Goal: Information Seeking & Learning: Learn about a topic

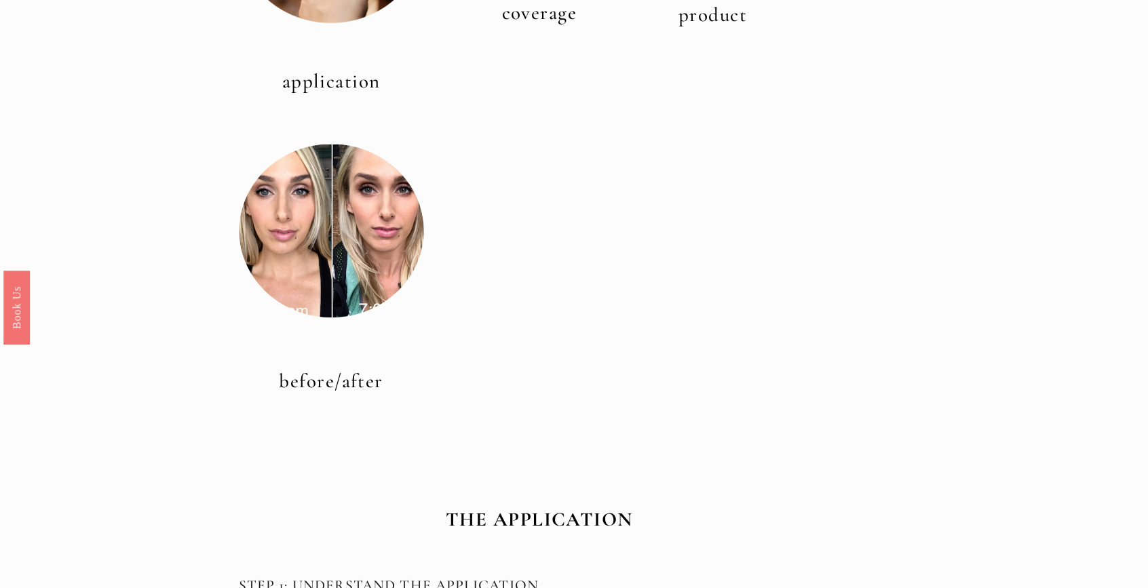
scroll to position [630, 0]
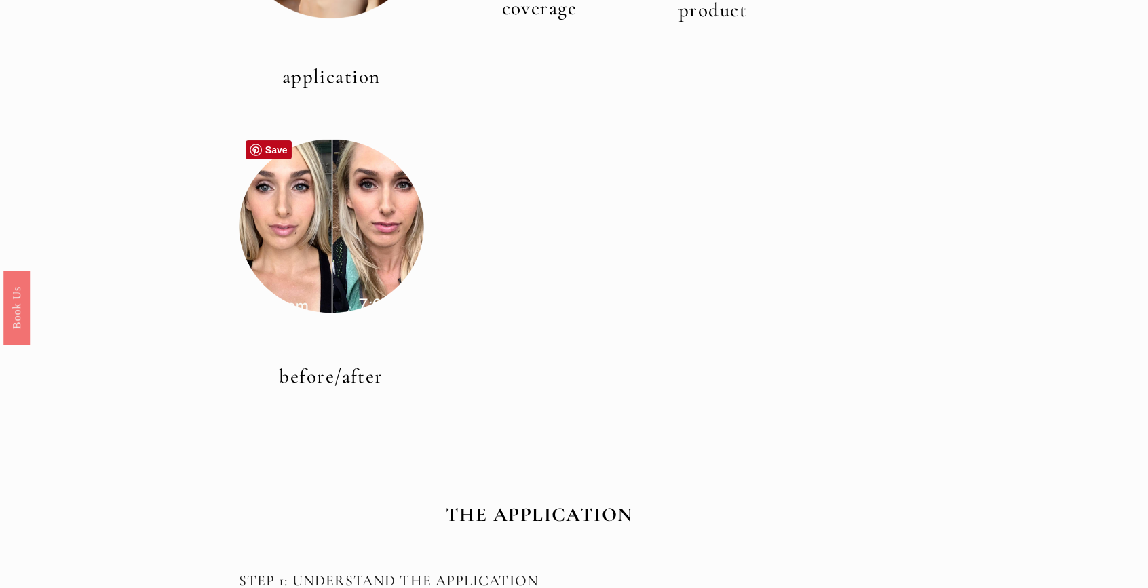
click at [356, 278] on div at bounding box center [331, 226] width 185 height 185
click at [313, 376] on link "before/after" at bounding box center [331, 376] width 104 height 24
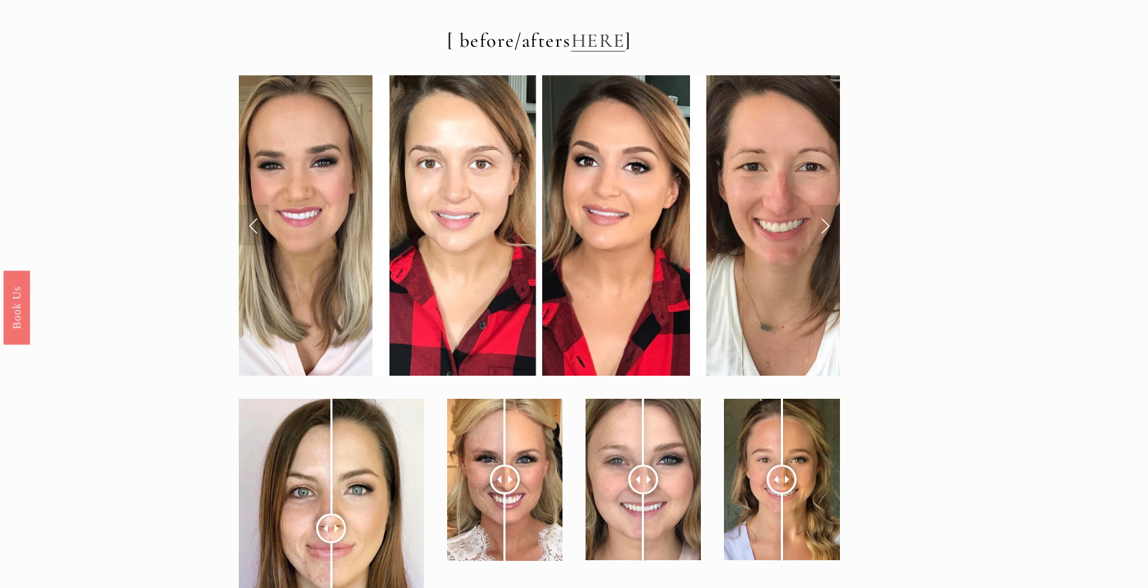
scroll to position [4933, 0]
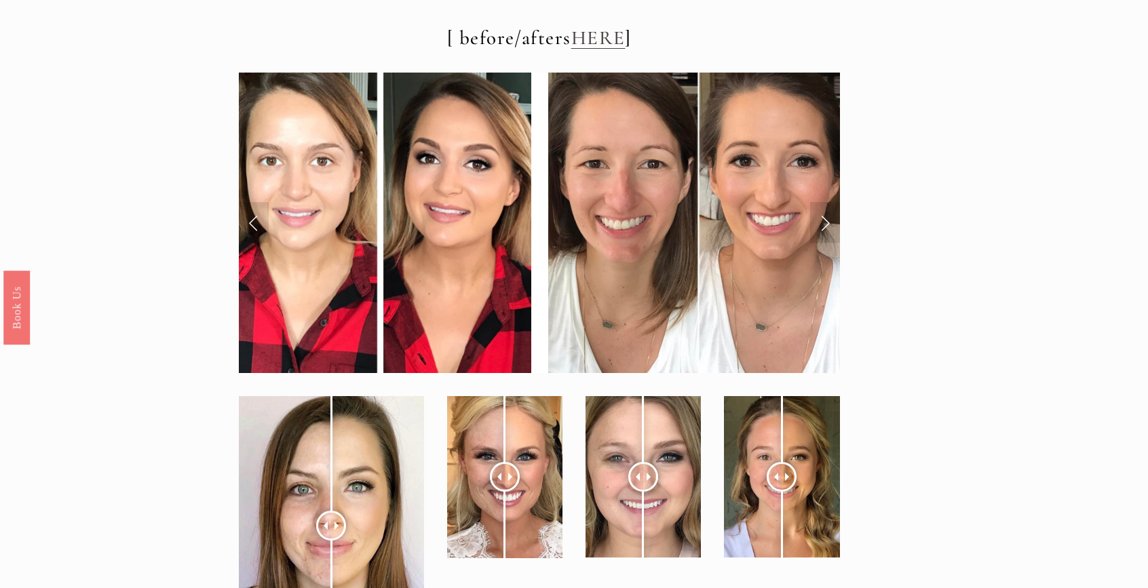
click at [298, 260] on img at bounding box center [381, 223] width 300 height 300
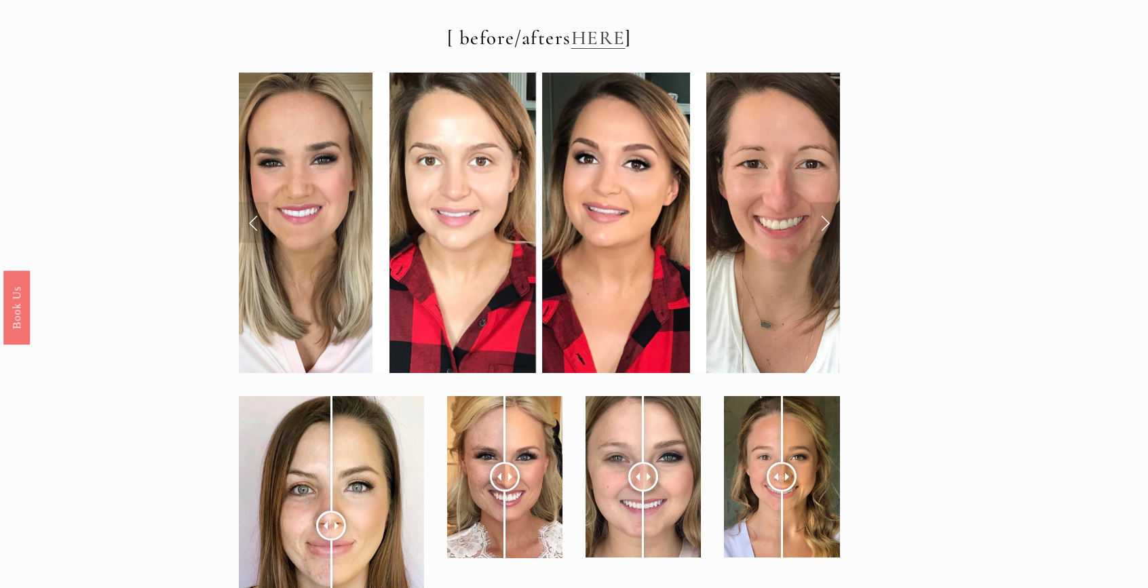
click at [819, 202] on link "Next Slide" at bounding box center [825, 222] width 30 height 41
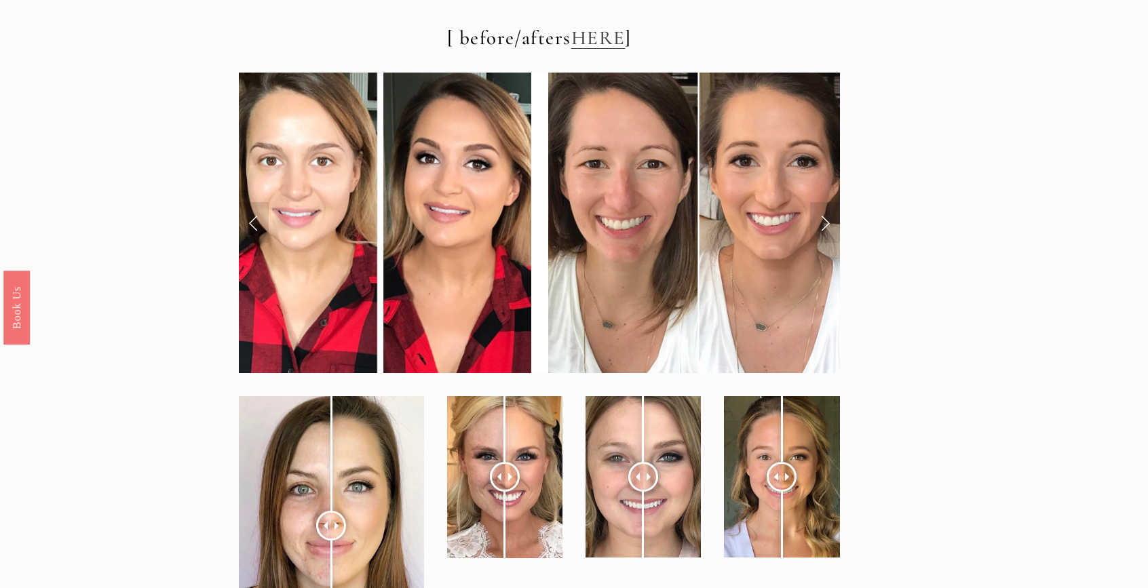
click at [819, 202] on link "Next Slide" at bounding box center [825, 222] width 30 height 41
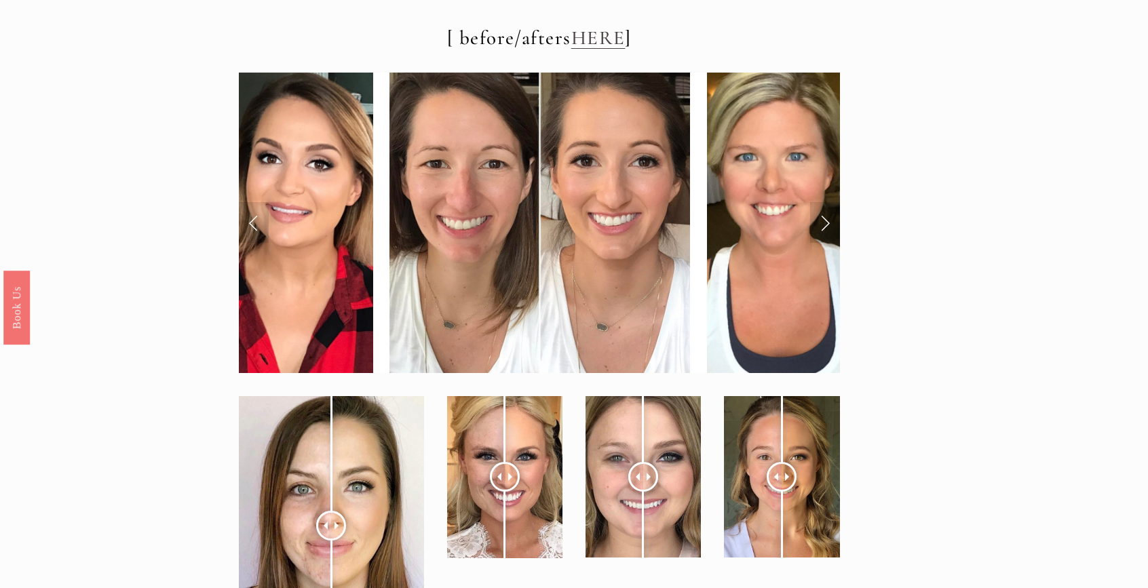
click at [819, 202] on link "Next Slide" at bounding box center [825, 222] width 30 height 41
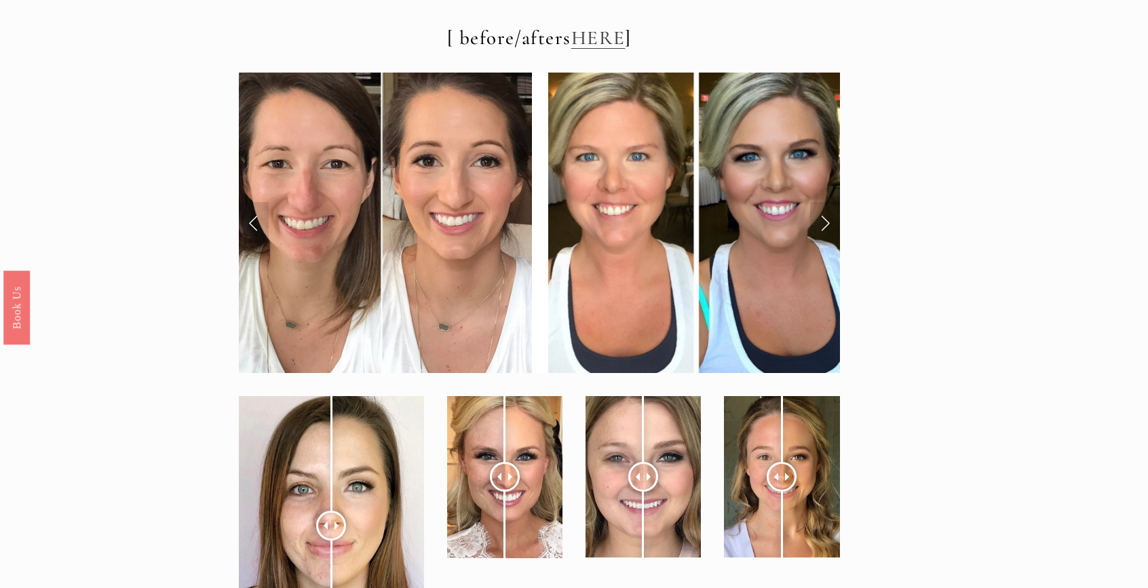
click at [819, 202] on link "Next Slide" at bounding box center [825, 222] width 30 height 41
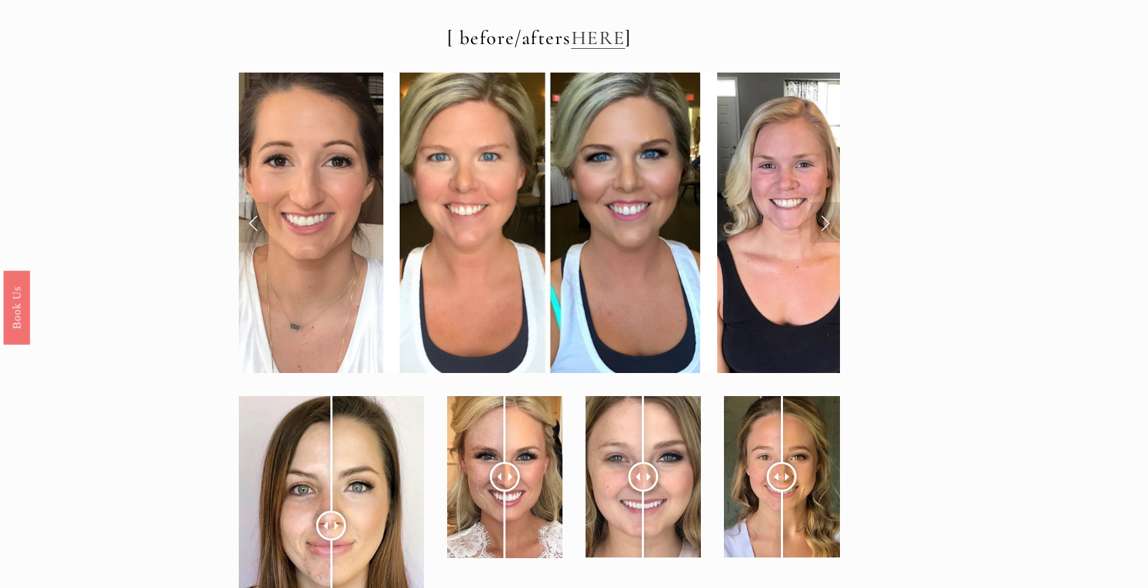
click at [819, 202] on link "Next Slide" at bounding box center [825, 222] width 30 height 41
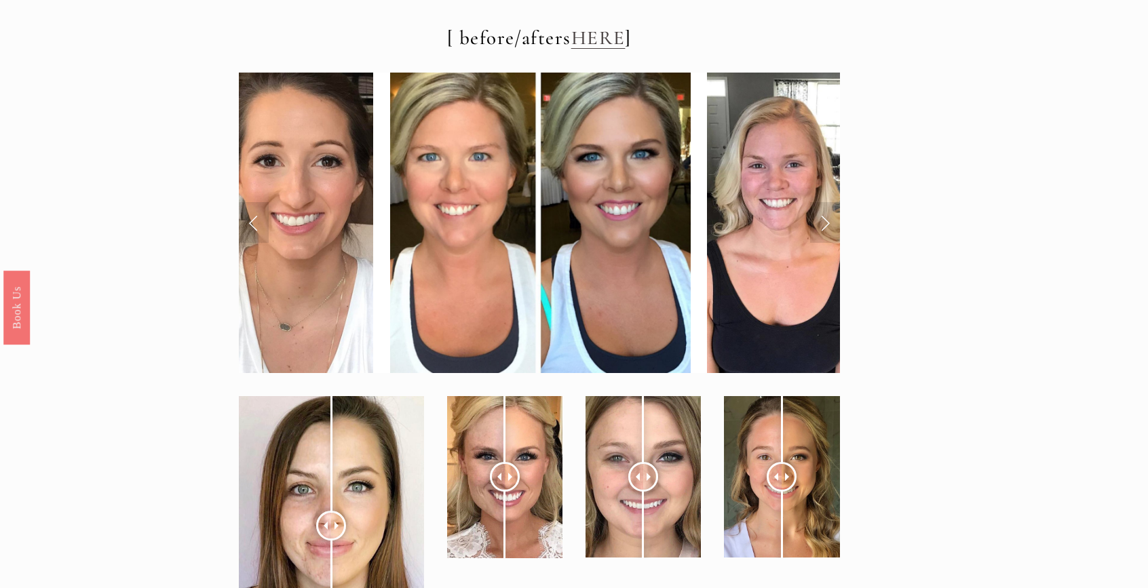
click at [819, 202] on link "Next Slide" at bounding box center [825, 222] width 30 height 41
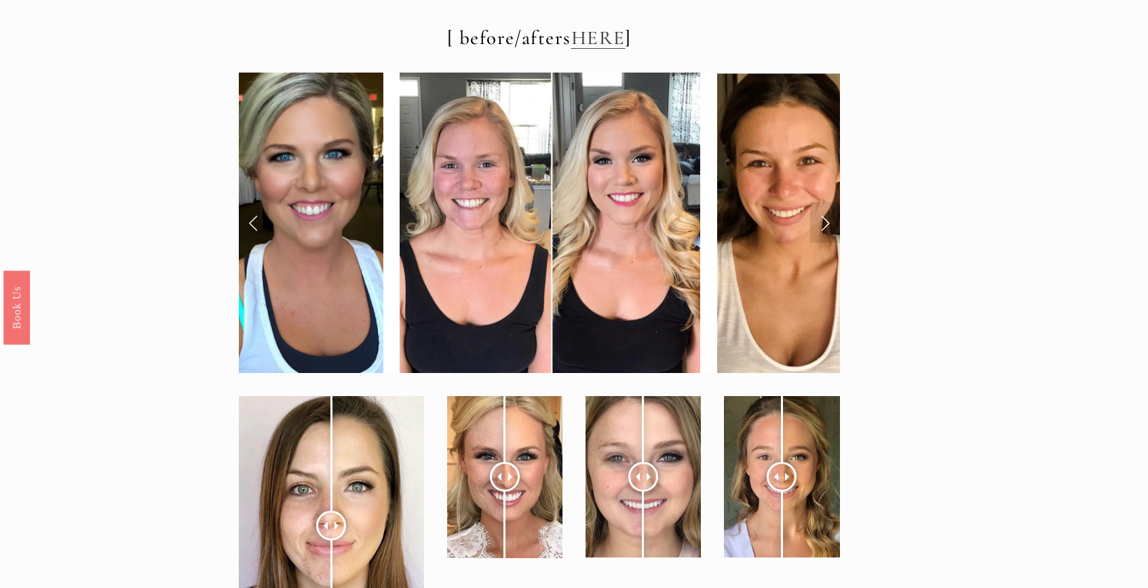
click at [819, 202] on link "Next Slide" at bounding box center [825, 222] width 30 height 41
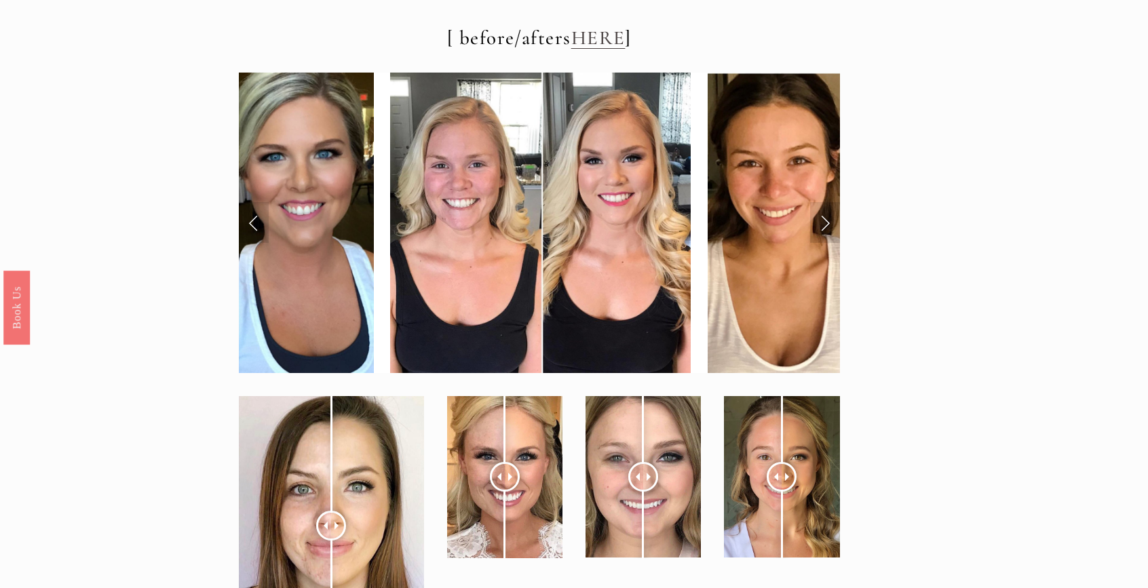
click at [819, 202] on link "Next Slide" at bounding box center [825, 222] width 30 height 41
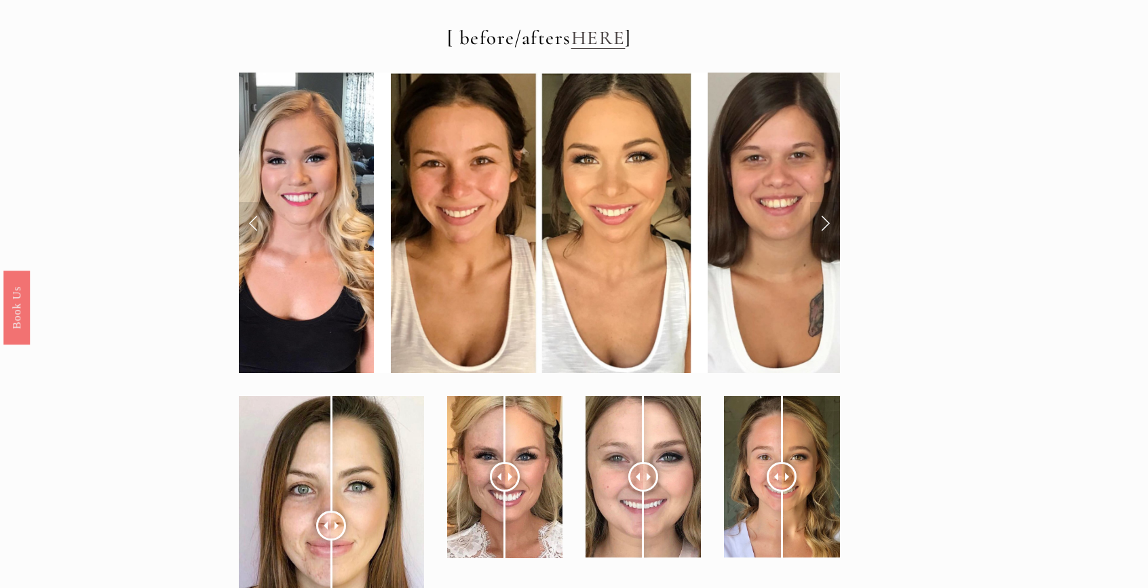
click at [819, 202] on link "Next Slide" at bounding box center [825, 222] width 30 height 41
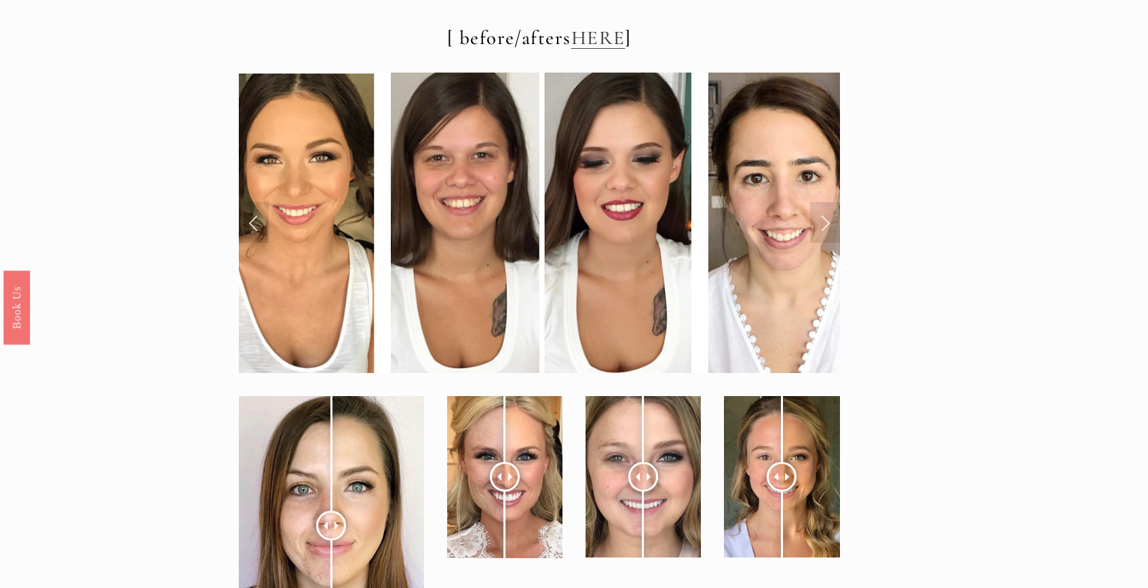
click at [819, 202] on link "Next Slide" at bounding box center [825, 222] width 30 height 41
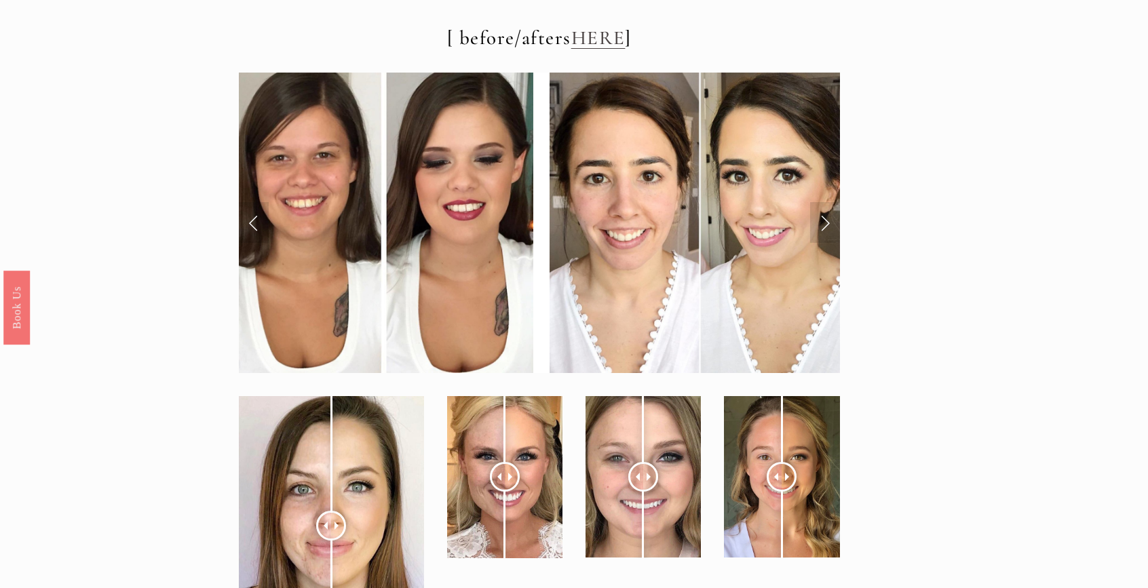
click at [819, 202] on link "Next Slide" at bounding box center [825, 222] width 30 height 41
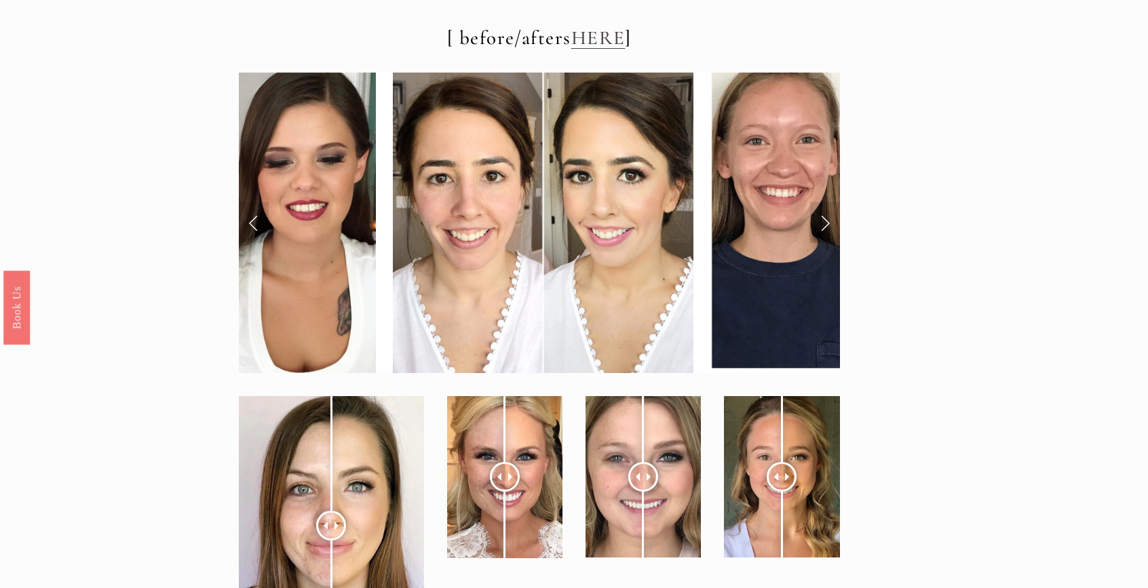
click at [819, 202] on link "Next Slide" at bounding box center [825, 222] width 30 height 41
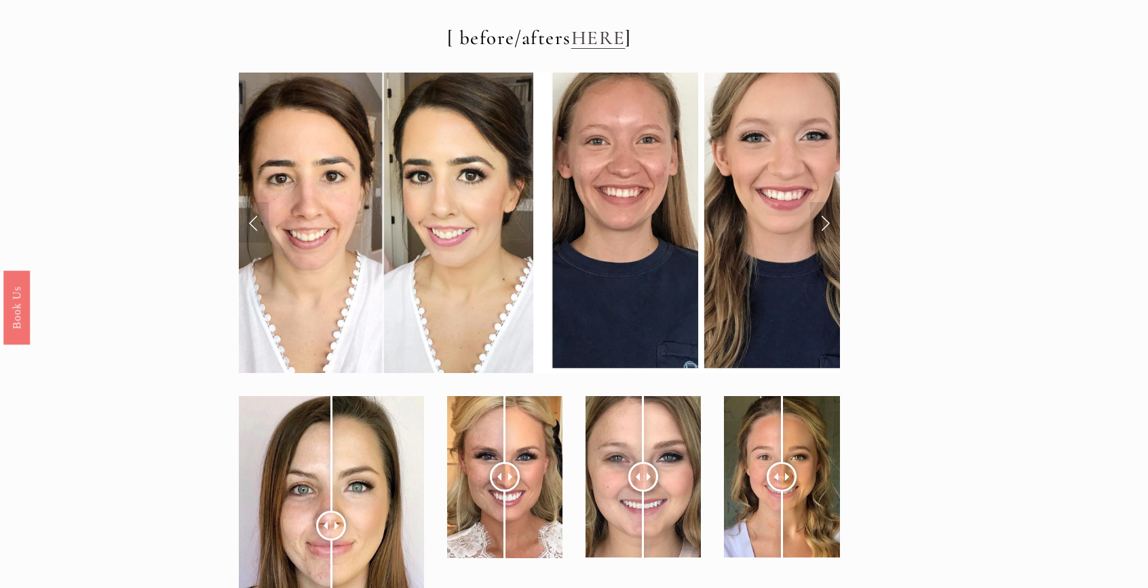
click at [819, 202] on link "Next Slide" at bounding box center [825, 222] width 30 height 41
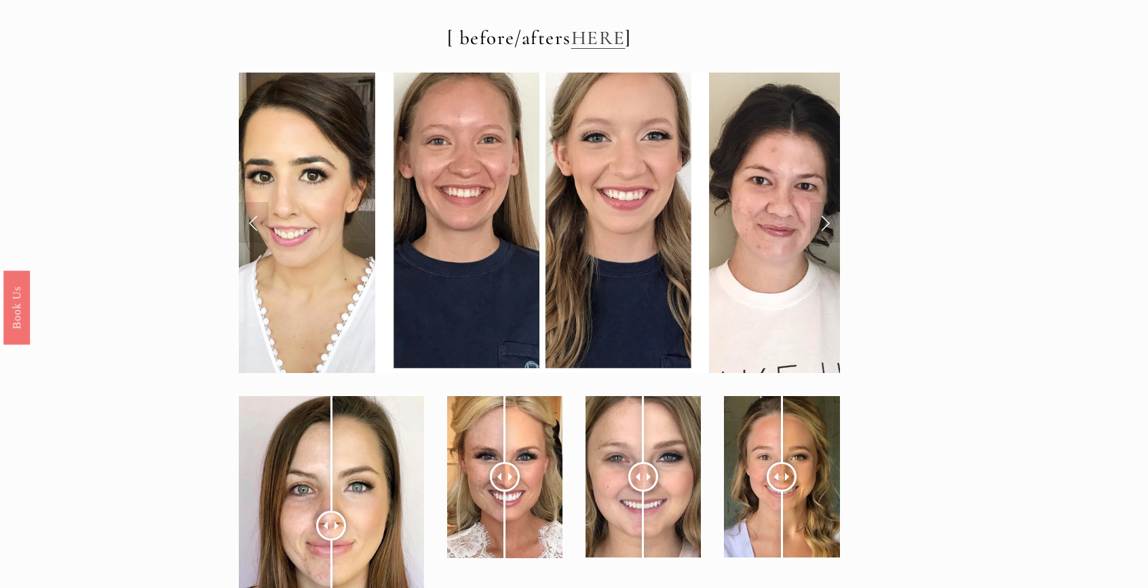
click at [819, 202] on link "Next Slide" at bounding box center [825, 222] width 30 height 41
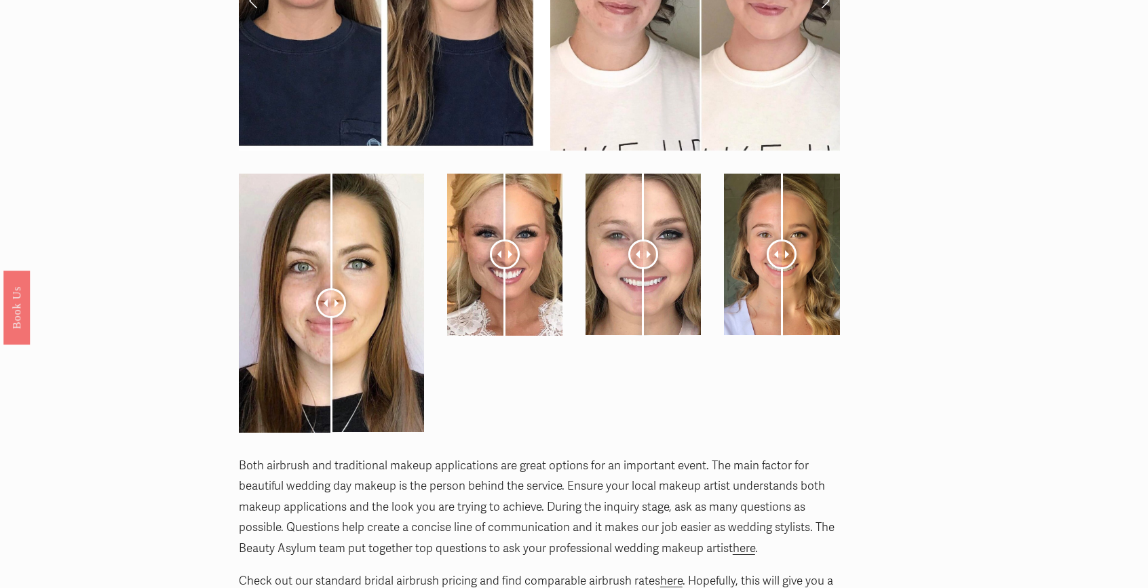
scroll to position [5164, 0]
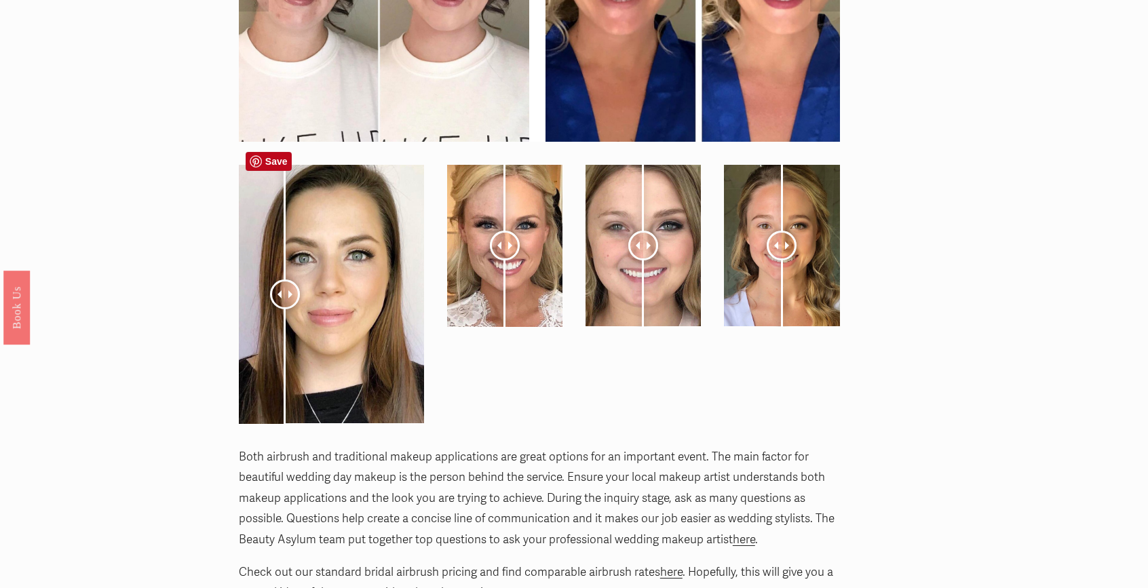
drag, startPoint x: 337, startPoint y: 276, endPoint x: 284, endPoint y: 298, distance: 57.2
click at [284, 298] on div at bounding box center [285, 294] width 30 height 30
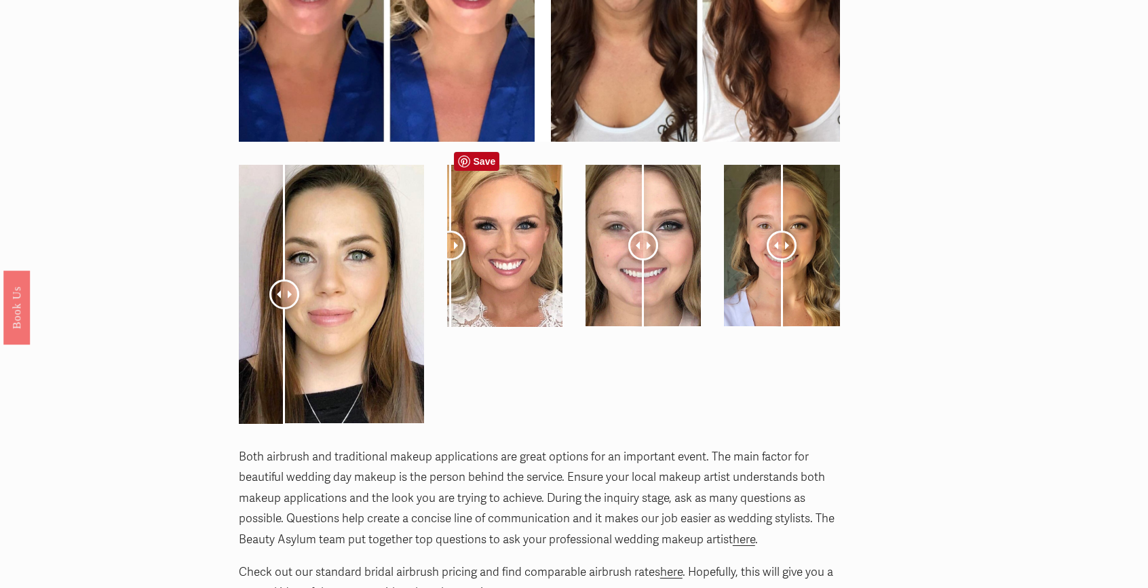
drag, startPoint x: 505, startPoint y: 222, endPoint x: 452, endPoint y: 237, distance: 54.5
click at [452, 237] on div at bounding box center [450, 246] width 30 height 30
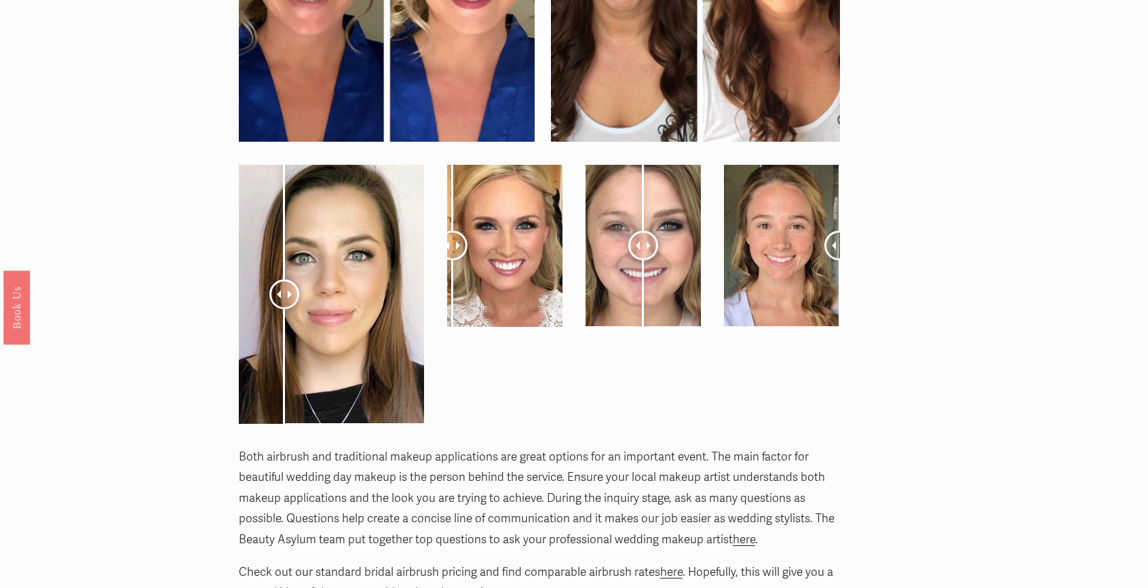
drag, startPoint x: 774, startPoint y: 222, endPoint x: 855, endPoint y: 276, distance: 96.9
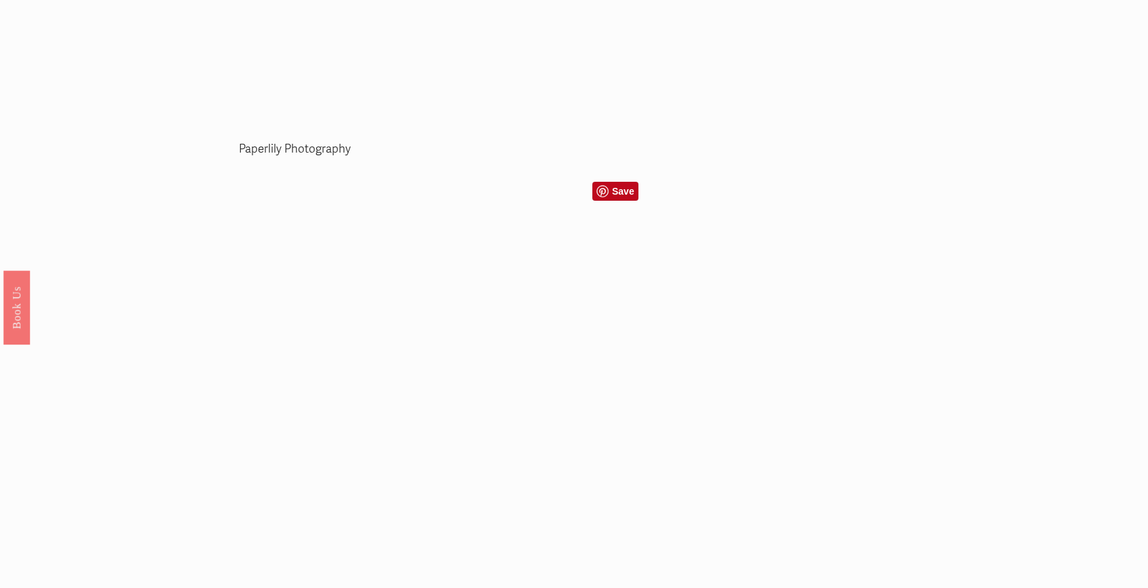
scroll to position [2658, 0]
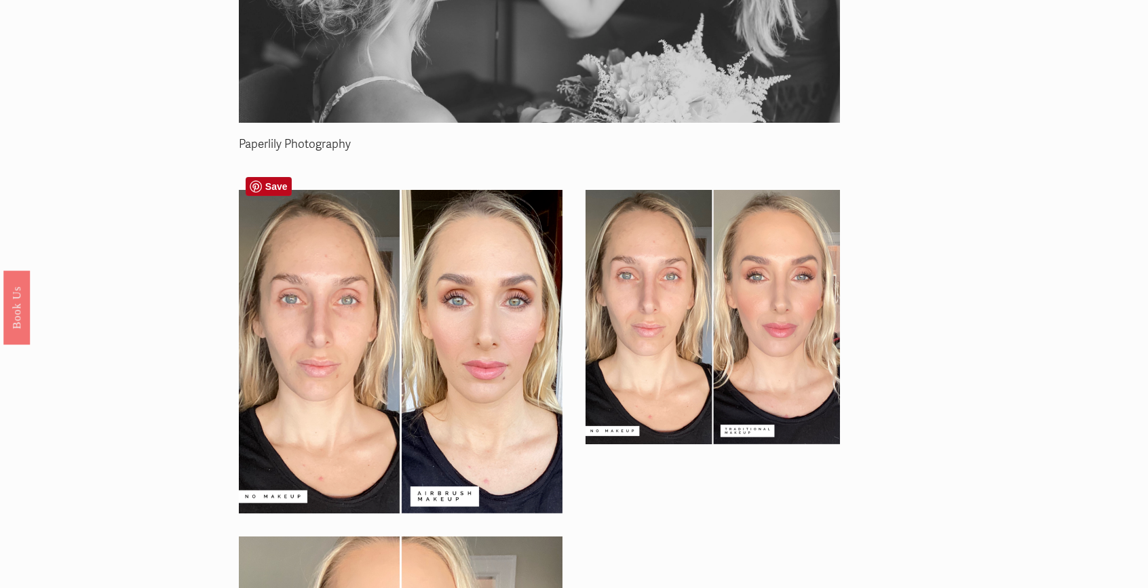
click at [512, 319] on div at bounding box center [401, 352] width 324 height 324
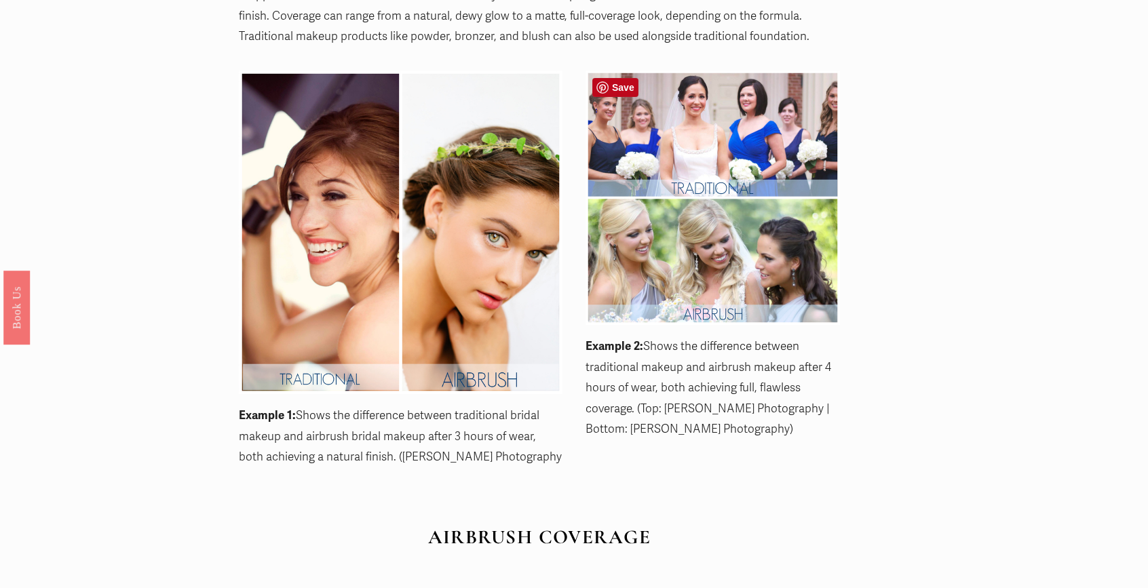
scroll to position [1480, 0]
